Goal: Information Seeking & Learning: Learn about a topic

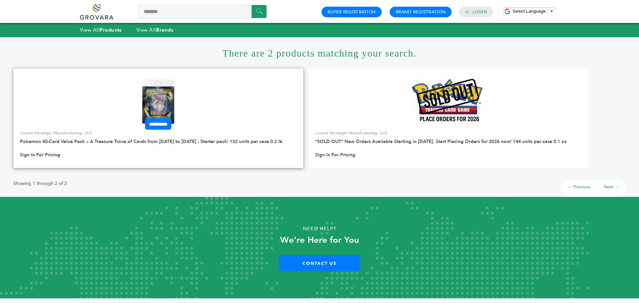
click at [155, 93] on img at bounding box center [158, 102] width 48 height 48
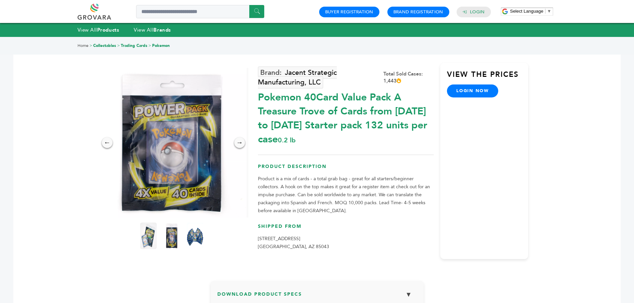
click at [469, 90] on link "login now" at bounding box center [472, 91] width 51 height 13
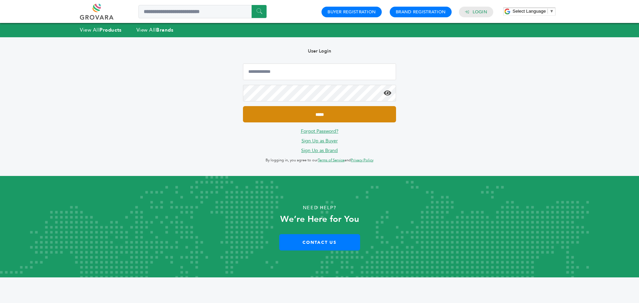
type input "**********"
click at [304, 111] on input "*****" at bounding box center [319, 114] width 153 height 16
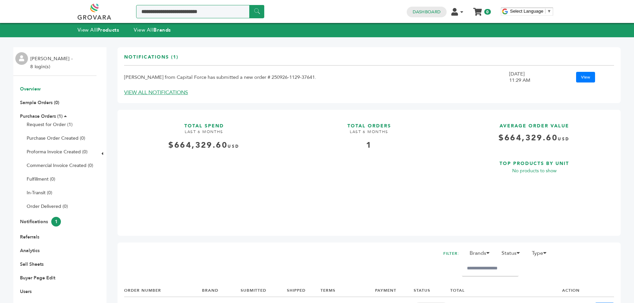
click at [164, 8] on input "Search a product or brand..." at bounding box center [200, 11] width 128 height 13
type input "*******"
click at [249, 5] on input "******" at bounding box center [256, 11] width 15 height 13
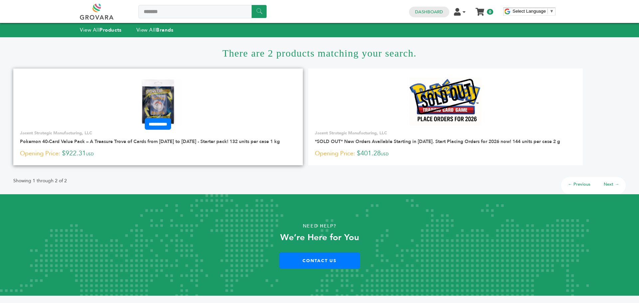
click at [170, 107] on img at bounding box center [158, 102] width 48 height 48
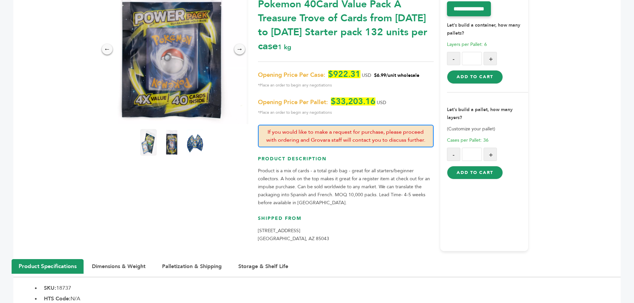
scroll to position [100, 0]
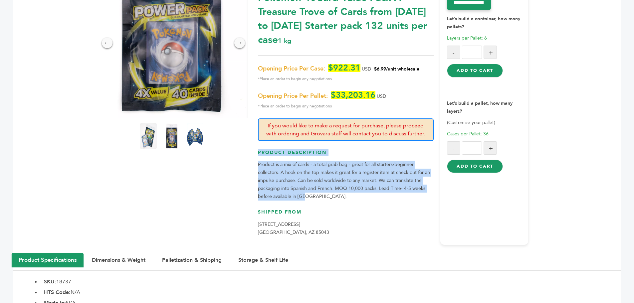
drag, startPoint x: 310, startPoint y: 195, endPoint x: 258, endPoint y: 154, distance: 66.5
click at [258, 154] on div "Product Description Product is a mix of cards - a total grab bag - great for al…" at bounding box center [346, 175] width 176 height 52
copy div "Product Description Product is a mix of cards - a total grab bag - great for al…"
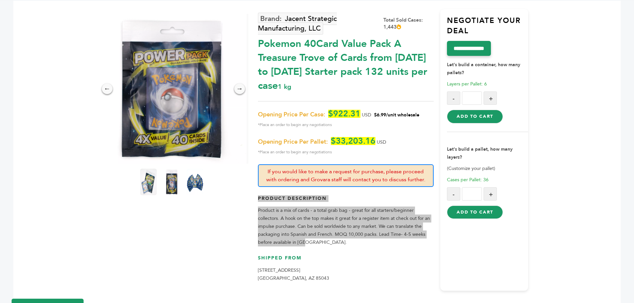
scroll to position [33, 0]
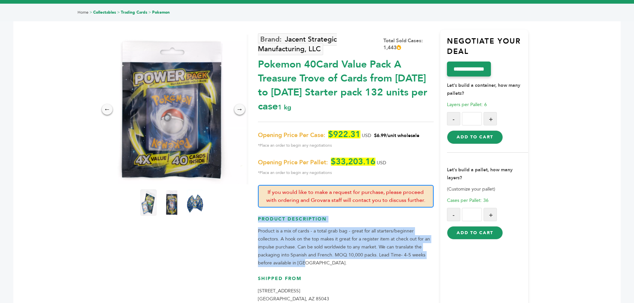
drag, startPoint x: 433, startPoint y: 89, endPoint x: 258, endPoint y: 64, distance: 177.2
click at [258, 64] on div "Pokemon 40Card Value Pack A Treasure Trove of Cards from [DATE] to [DATE] Start…" at bounding box center [346, 83] width 176 height 59
copy div "Pokemon 40Card Value Pack A Treasure Trove of Cards from [DATE] to [DATE] Start…"
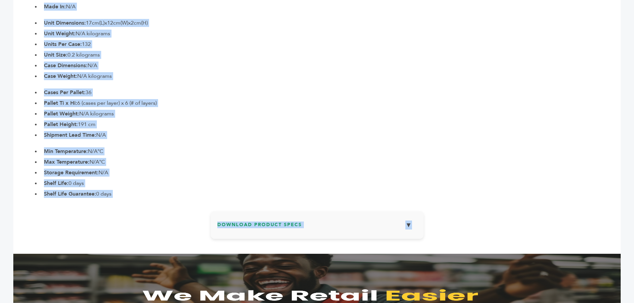
scroll to position [433, 0]
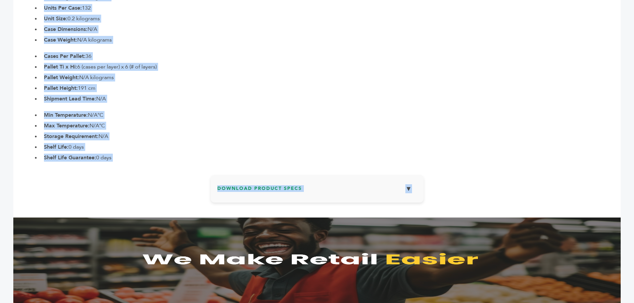
drag, startPoint x: 32, startPoint y: 79, endPoint x: 133, endPoint y: 154, distance: 125.8
click at [123, 154] on section "Product Specifications Dimensions & Weight Palletization & Shipping Storage & S…" at bounding box center [316, 40] width 607 height 241
click at [115, 131] on ul "Min Temperature: N/A°C Max Temperature: N/A°C Storage Requirement: N/A Shelf Li…" at bounding box center [331, 136] width 580 height 51
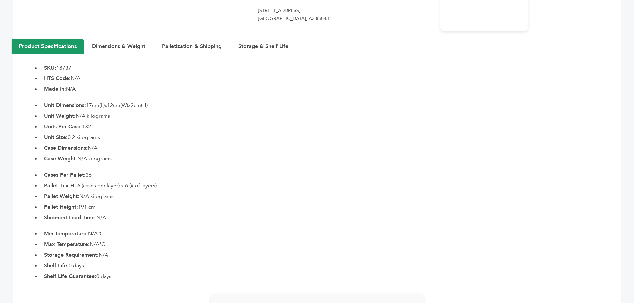
scroll to position [299, 0]
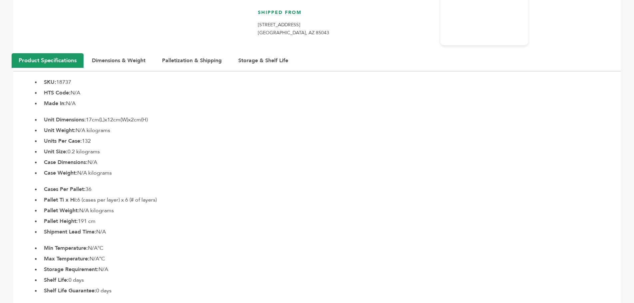
drag, startPoint x: 111, startPoint y: 231, endPoint x: 31, endPoint y: 116, distance: 140.5
click at [31, 116] on section "Product Specifications Dimensions & Weight Palletization & Shipping Storage & S…" at bounding box center [316, 174] width 607 height 241
copy section "Unit Dimensions: 17cm(L)x12cm(W)x2cm(H) Unit Weight: N/A kilograms Units Per Ca…"
